Goal: Transaction & Acquisition: Book appointment/travel/reservation

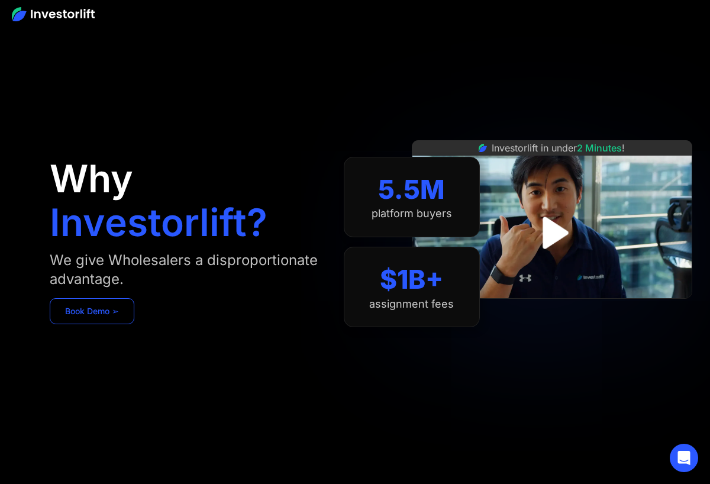
click at [92, 308] on link "Book Demo ➢" at bounding box center [92, 311] width 85 height 26
click at [95, 308] on link "Book Demo ➢" at bounding box center [92, 311] width 85 height 26
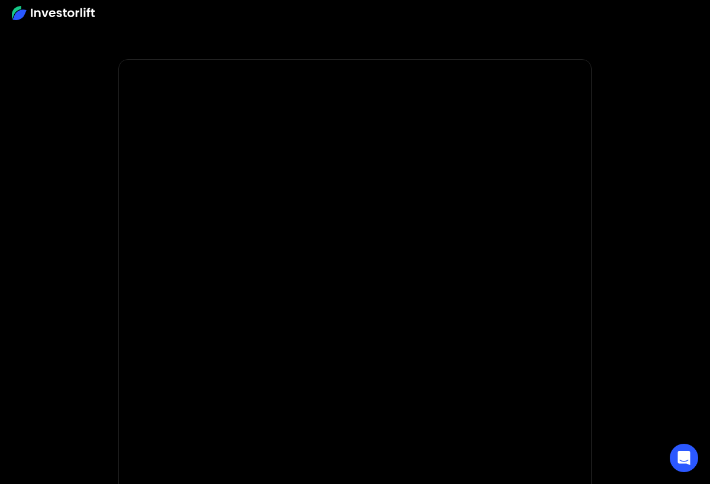
scroll to position [13, 0]
